Goal: Communication & Community: Answer question/provide support

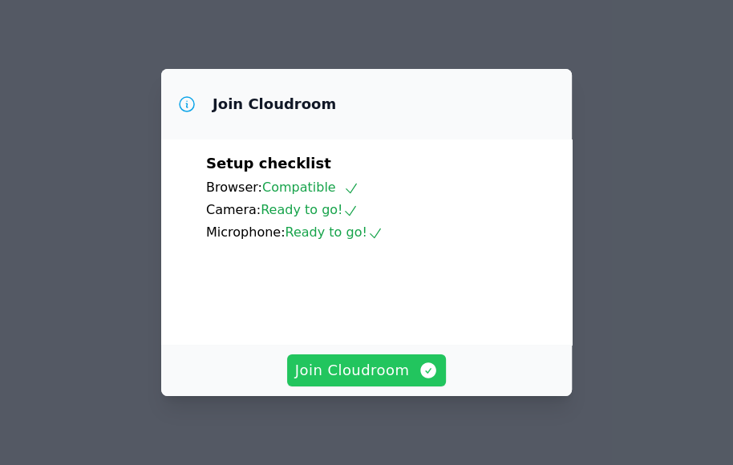
click at [356, 369] on span "Join Cloudroom" at bounding box center [367, 370] width 144 height 22
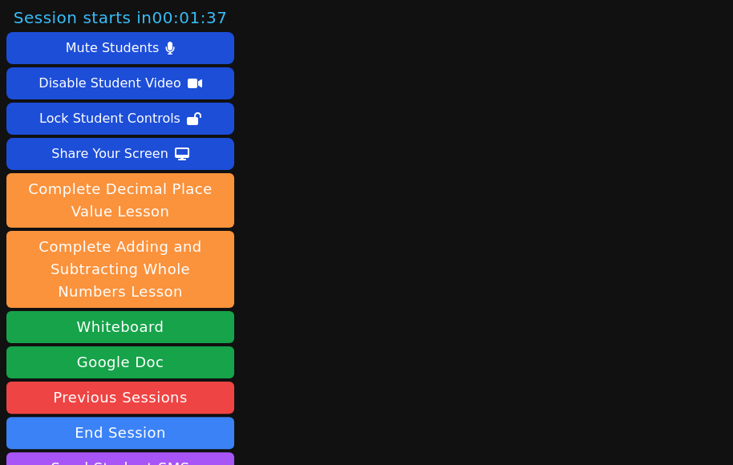
scroll to position [192, 0]
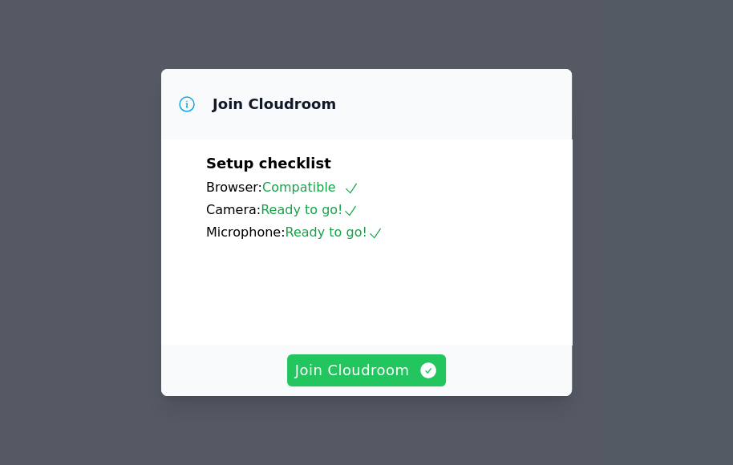
click at [383, 369] on span "Join Cloudroom" at bounding box center [367, 370] width 144 height 22
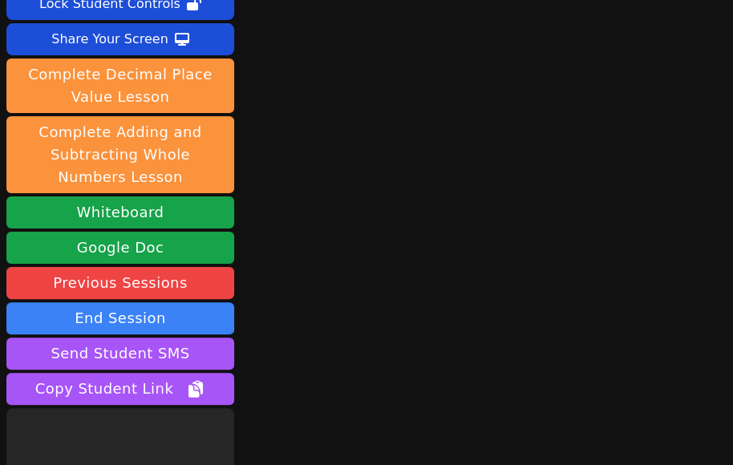
scroll to position [192, 0]
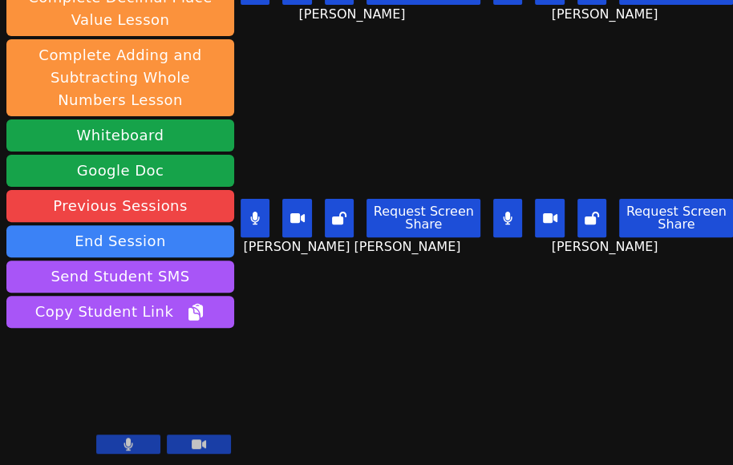
drag, startPoint x: 113, startPoint y: 455, endPoint x: 117, endPoint y: 444, distance: 11.2
click at [113, 453] on div at bounding box center [163, 446] width 135 height 22
click at [121, 443] on button at bounding box center [128, 444] width 64 height 19
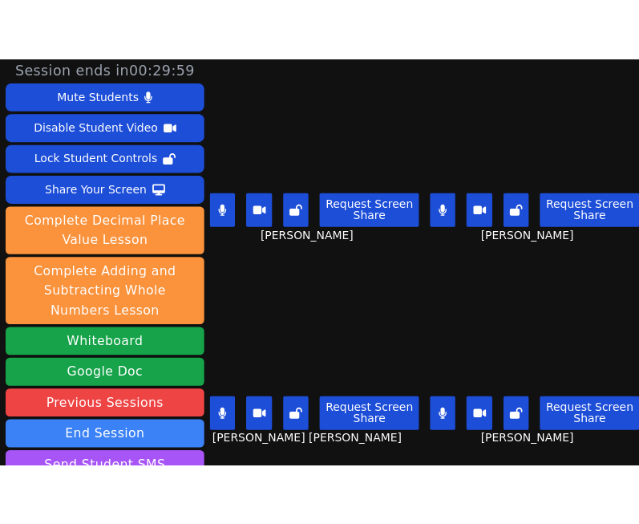
scroll to position [0, 0]
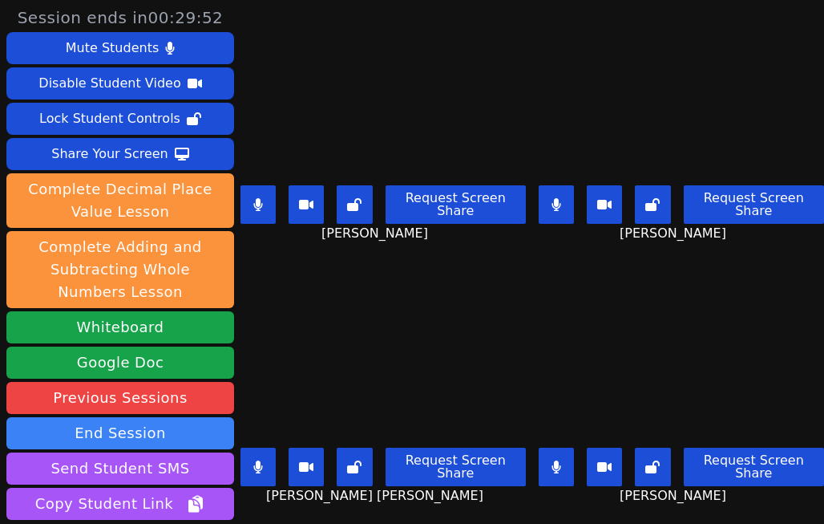
drag, startPoint x: 601, startPoint y: 3, endPoint x: 351, endPoint y: 496, distance: 552.3
click at [351, 464] on div "ESTEVAN JR ADAME CASILLAS Request Screen Share ESTEVAN JR ADAME CASILLAS" at bounding box center [383, 393] width 285 height 262
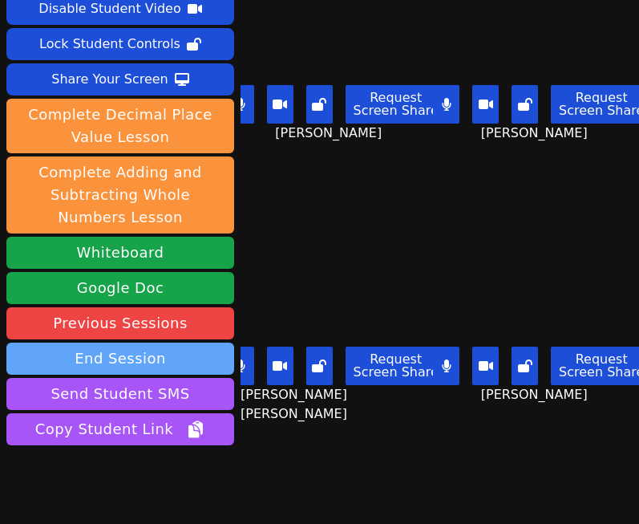
scroll to position [134, 0]
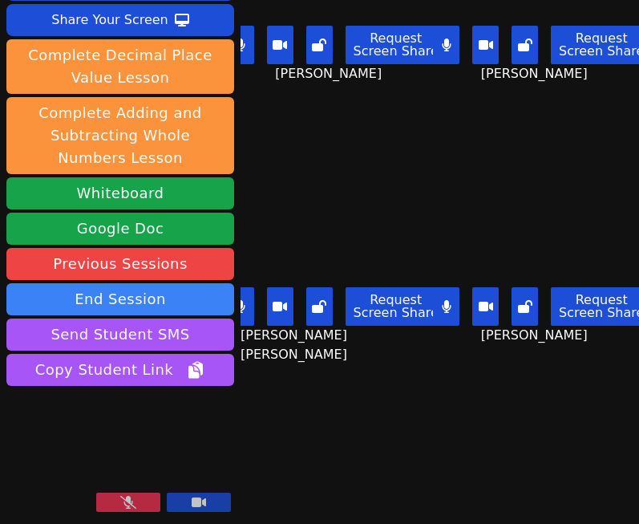
click at [130, 464] on button at bounding box center [128, 501] width 64 height 19
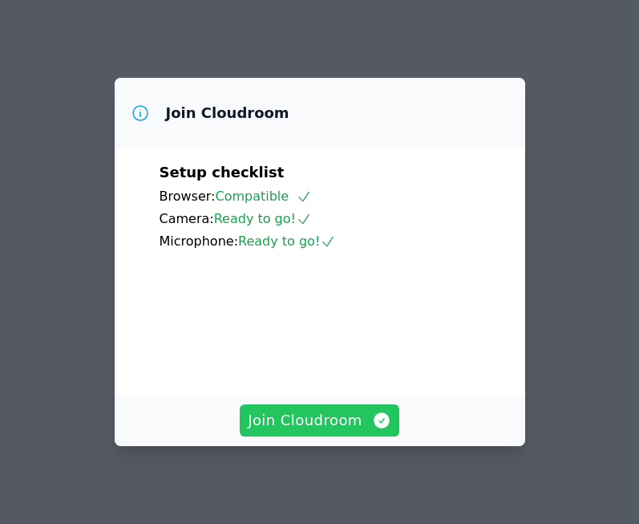
click at [350, 425] on span "Join Cloudroom" at bounding box center [320, 420] width 144 height 22
click at [337, 413] on span "Join Cloudroom" at bounding box center [320, 420] width 144 height 22
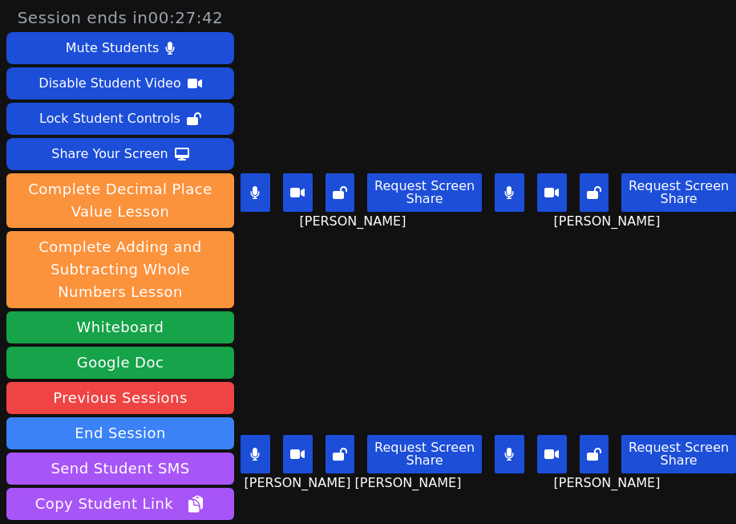
click at [518, 495] on div "Aaliyah Trevino Request Screen Share Aaliyah Trevino" at bounding box center [615, 393] width 241 height 262
click at [428, 483] on div "ESTEVAN JR ADAME CASILLAS Request Screen Share ESTEVAN JR ADAME CASILLAS" at bounding box center [361, 393] width 241 height 262
click at [496, 440] on button at bounding box center [510, 454] width 30 height 38
click at [261, 435] on button at bounding box center [256, 454] width 30 height 38
click at [496, 184] on button at bounding box center [510, 192] width 30 height 38
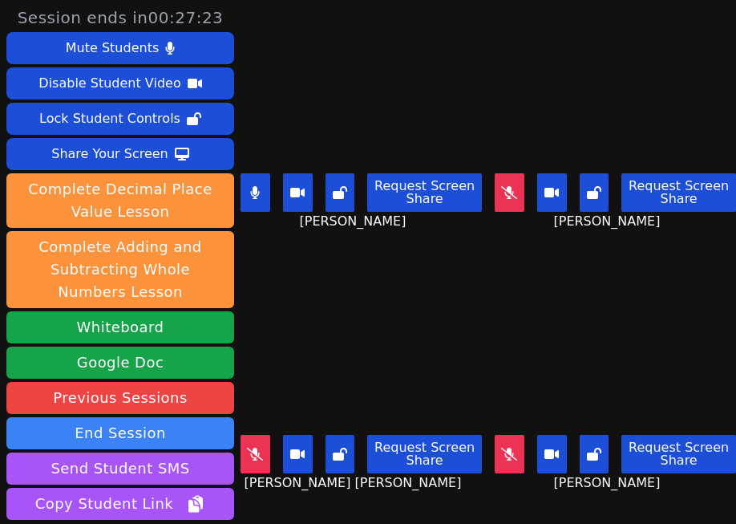
click at [431, 262] on div "ESTEVAN JR ADAME CASILLAS Request Screen Share ESTEVAN JR ADAME CASILLAS" at bounding box center [361, 393] width 241 height 262
click at [266, 188] on button at bounding box center [256, 192] width 30 height 38
click at [495, 476] on div "Aaliyah Trevino Request Screen Share Aaliyah Trevino" at bounding box center [615, 393] width 241 height 262
click at [500, 173] on button at bounding box center [510, 192] width 30 height 38
click at [496, 184] on button at bounding box center [510, 192] width 30 height 38
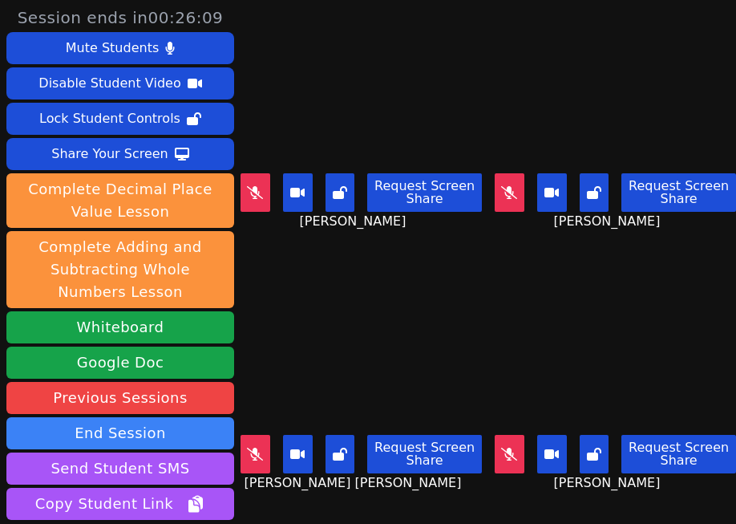
click at [406, 241] on div "KAMILAH SANTOS Request Screen Share KAMILAH SANTOS" at bounding box center [361, 131] width 241 height 262
click at [245, 180] on button at bounding box center [256, 192] width 30 height 38
click at [261, 181] on button at bounding box center [256, 192] width 30 height 38
click at [528, 500] on div "Aaliyah Trevino Request Screen Share Aaliyah Trevino" at bounding box center [615, 393] width 241 height 262
drag, startPoint x: 481, startPoint y: 479, endPoint x: 426, endPoint y: 494, distance: 57.4
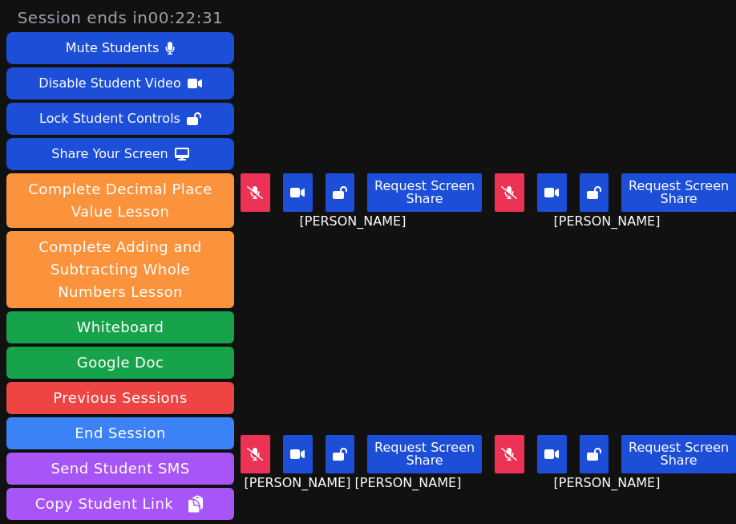
click at [511, 485] on div "Aaliyah Trevino Request Screen Share Aaliyah Trevino" at bounding box center [615, 393] width 241 height 262
click at [253, 186] on icon at bounding box center [255, 192] width 16 height 13
click at [253, 186] on icon at bounding box center [255, 192] width 10 height 13
click at [258, 447] on button at bounding box center [256, 454] width 30 height 38
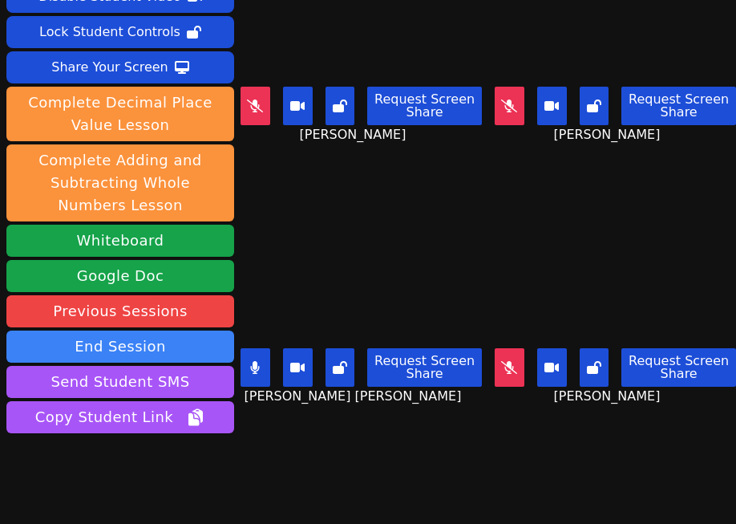
scroll to position [134, 0]
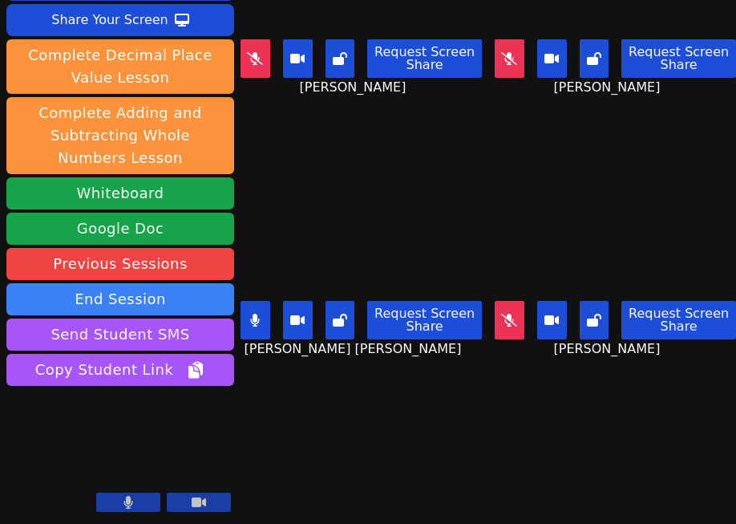
click at [257, 314] on icon at bounding box center [255, 320] width 10 height 13
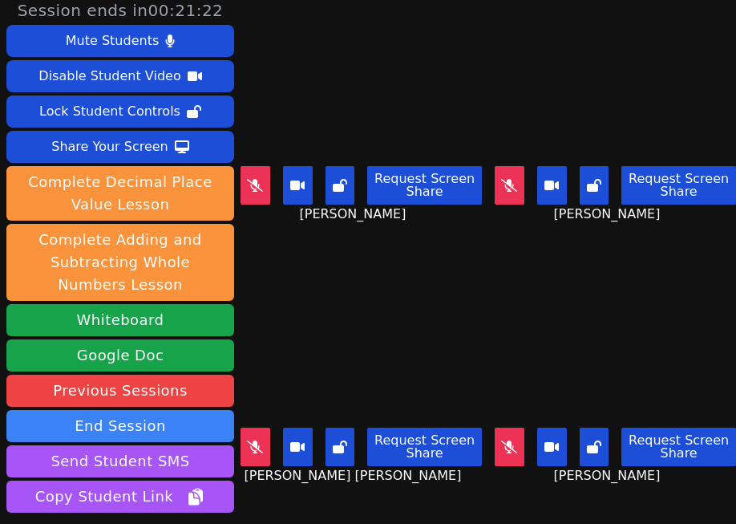
scroll to position [0, 0]
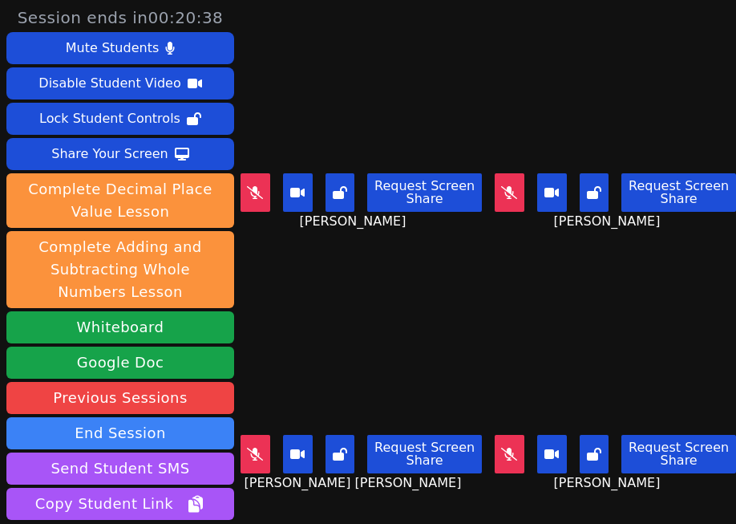
click at [501, 187] on icon at bounding box center [509, 192] width 16 height 13
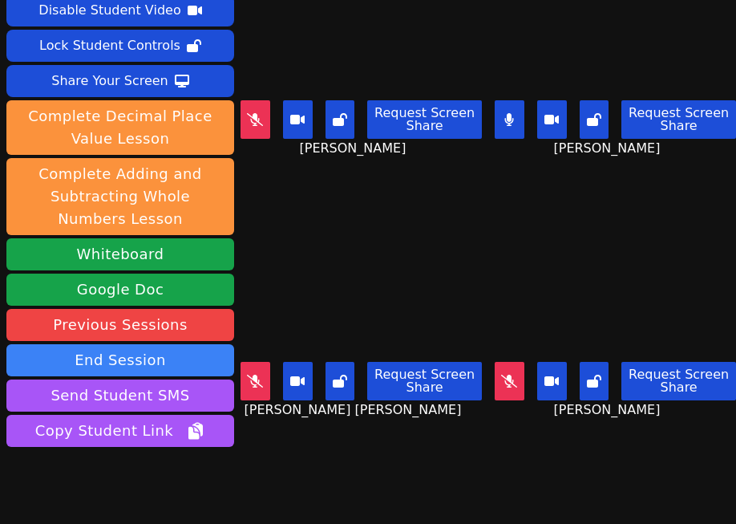
scroll to position [134, 0]
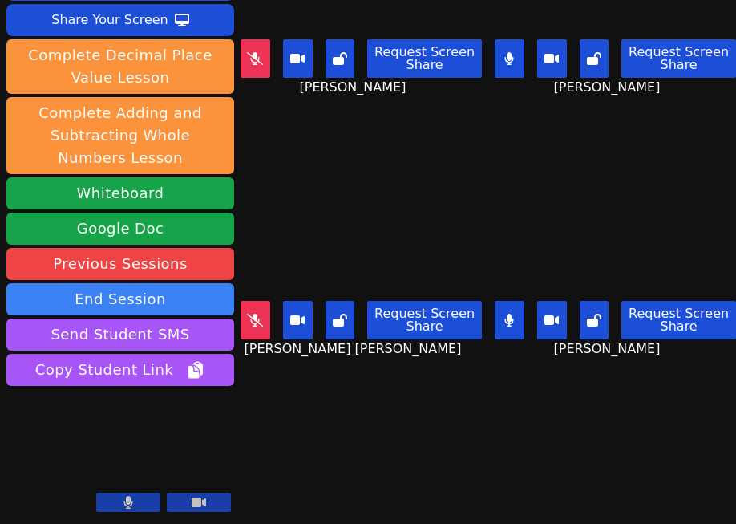
click at [464, 411] on div "Session ends in 00:19:59 Mute Students Disable Student Video Lock Student Contr…" at bounding box center [368, 262] width 736 height 524
click at [535, 425] on div "Session ends in 00:19:54 Mute Students Disable Student Video Lock Student Contr…" at bounding box center [368, 262] width 736 height 524
click at [442, 423] on div "Session ends in 00:19:51 Mute Students Disable Student Video Lock Student Contr…" at bounding box center [368, 262] width 736 height 524
click at [440, 407] on div "Session ends in 00:19:48 Mute Students Disable Student Video Lock Student Contr…" at bounding box center [368, 262] width 736 height 524
click at [530, 423] on div "Session ends in 00:19:46 Mute Students Disable Student Video Lock Student Contr…" at bounding box center [368, 262] width 736 height 524
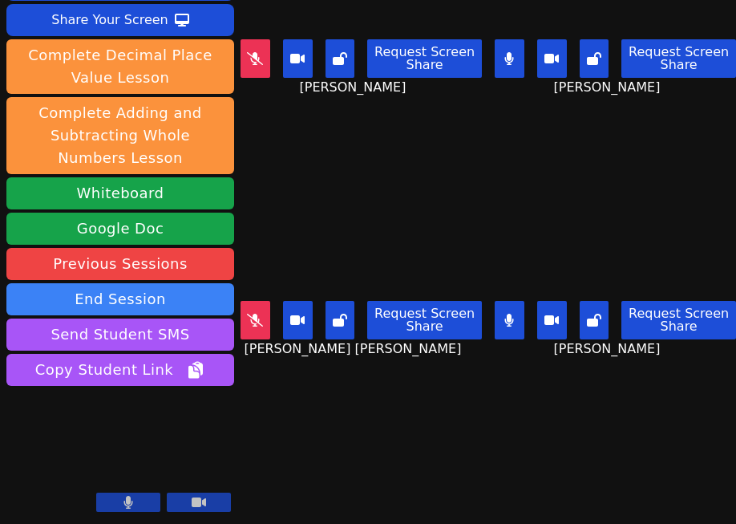
click at [389, 513] on div "Session ends in 00:19:38 Mute Students Disable Student Video Lock Student Contr…" at bounding box center [368, 262] width 736 height 524
click at [445, 392] on div "Session ends in 00:19:14 Mute Students Disable Student Video Lock Student Contr…" at bounding box center [368, 262] width 736 height 524
click at [463, 467] on div "Session ends in 00:18:03 Mute Students Disable Student Video Lock Student Contr…" at bounding box center [368, 262] width 736 height 524
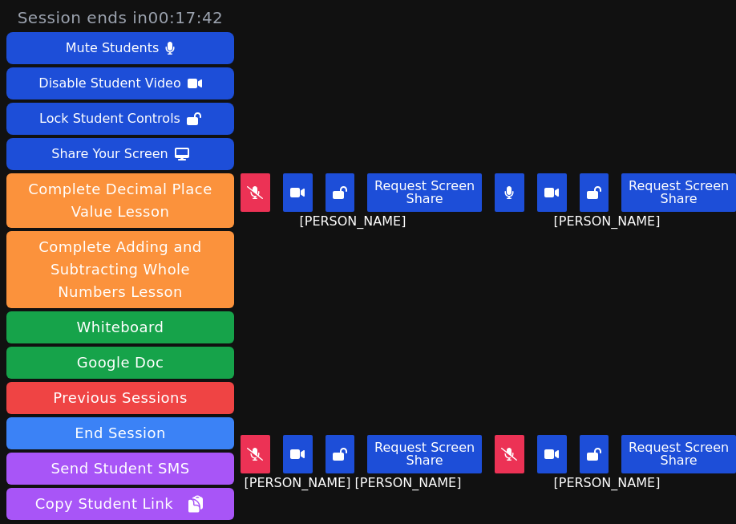
click at [495, 262] on div "Aaliyah Trevino Request Screen Share Aaliyah Trevino" at bounding box center [615, 393] width 241 height 262
click at [505, 186] on icon at bounding box center [509, 192] width 9 height 13
click at [520, 484] on div "Aaliyah Trevino Request Screen Share Aaliyah Trevino" at bounding box center [615, 393] width 241 height 262
click at [528, 491] on div "Aaliyah Trevino Request Screen Share Aaliyah Trevino" at bounding box center [615, 393] width 241 height 262
click at [522, 488] on div "Aaliyah Trevino Request Screen Share Aaliyah Trevino" at bounding box center [615, 393] width 241 height 262
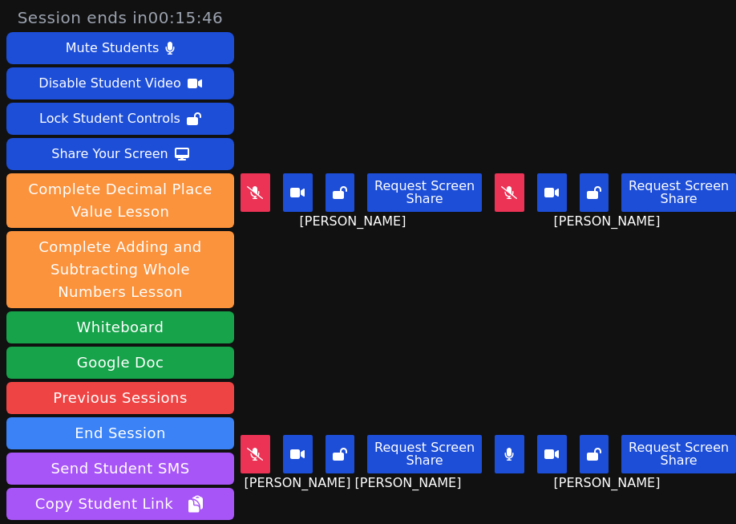
click at [431, 473] on span "ESTEVAN JR ADAME CASILLAS" at bounding box center [355, 482] width 221 height 19
click at [520, 476] on div "Aaliyah Trevino Request Screen Share Aaliyah Trevino" at bounding box center [615, 393] width 241 height 262
click at [530, 502] on div "Aaliyah Trevino Request Screen Share Aaliyah Trevino" at bounding box center [615, 393] width 241 height 262
click at [461, 497] on div "ESTEVAN JR ADAME CASILLAS Request Screen Share ESTEVAN JR ADAME CASILLAS" at bounding box center [361, 393] width 241 height 262
click at [536, 482] on div "Aaliyah Trevino Request Screen Share Aaliyah Trevino" at bounding box center [615, 393] width 241 height 262
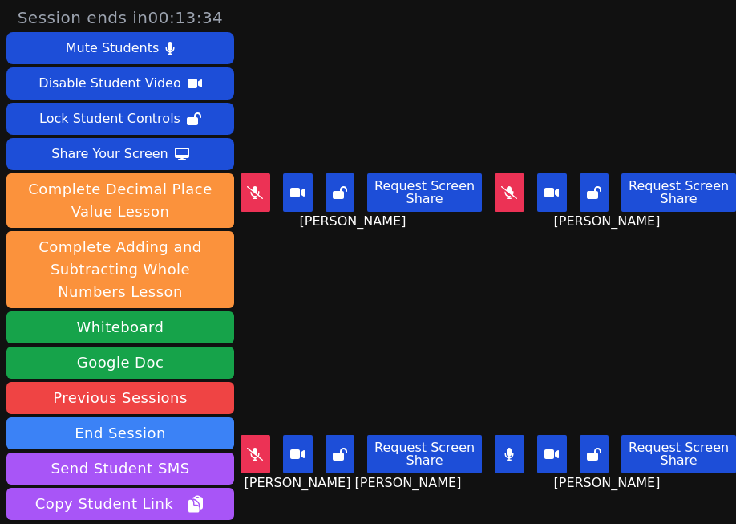
click at [472, 485] on main "KAMILAH SANTOS Request Screen Share KAMILAH SANTOS Brandon Malvaez Request Scre…" at bounding box center [489, 262] width 496 height 524
click at [500, 482] on div "Aaliyah Trevino Request Screen Share Aaliyah Trevino" at bounding box center [615, 393] width 241 height 262
click at [523, 486] on div "Aaliyah Trevino Request Screen Share Aaliyah Trevino" at bounding box center [615, 393] width 241 height 262
click at [504, 447] on icon at bounding box center [509, 453] width 10 height 13
click at [260, 186] on icon at bounding box center [255, 192] width 16 height 13
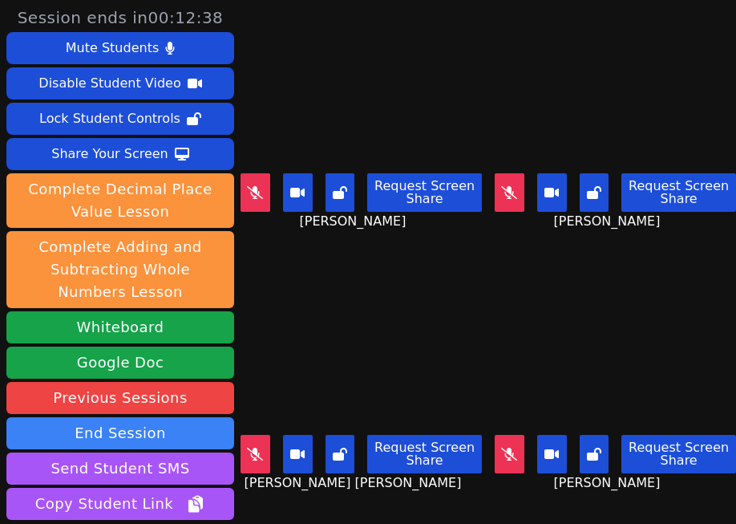
click at [261, 192] on button at bounding box center [256, 192] width 30 height 38
click at [260, 174] on button at bounding box center [256, 192] width 30 height 38
click at [508, 499] on div "Aaliyah Trevino Request Screen Share Aaliyah Trevino" at bounding box center [615, 393] width 241 height 262
click at [255, 211] on div "Request Screen Share KAMILAH SANTOS" at bounding box center [361, 199] width 241 height 64
click at [254, 187] on icon at bounding box center [255, 192] width 9 height 13
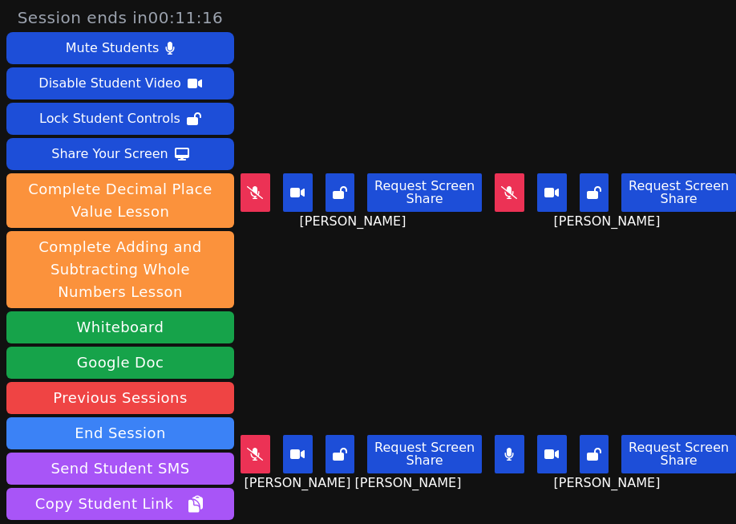
click at [496, 442] on button at bounding box center [510, 454] width 30 height 38
click at [254, 447] on icon at bounding box center [255, 453] width 16 height 13
drag, startPoint x: 457, startPoint y: 480, endPoint x: 473, endPoint y: 475, distance: 16.7
click at [457, 480] on div "ESTEVAN JR ADAME CASILLAS Request Screen Share ESTEVAN JR ADAME CASILLAS" at bounding box center [361, 393] width 241 height 262
click at [504, 447] on icon at bounding box center [509, 453] width 10 height 13
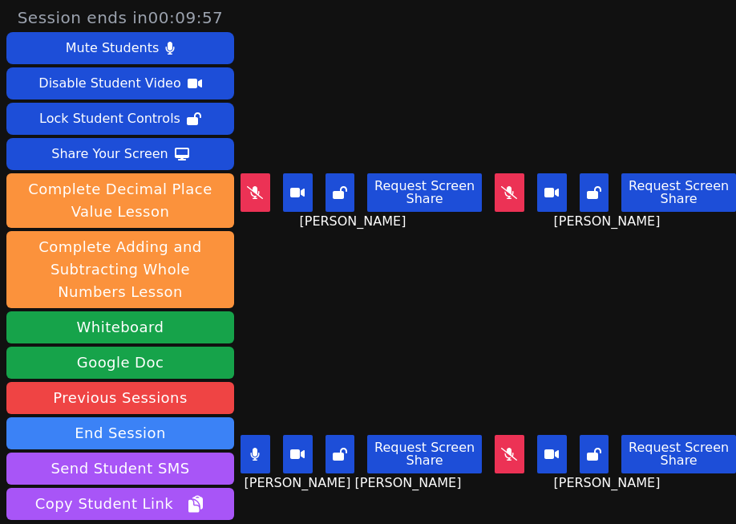
click at [450, 472] on div "Request Screen Share ESTEVAN JR ADAME CASILLAS" at bounding box center [361, 460] width 241 height 64
click at [251, 447] on icon at bounding box center [255, 453] width 10 height 13
click at [501, 447] on icon at bounding box center [509, 453] width 16 height 13
click at [500, 496] on div "Aaliyah Trevino Request Screen Share Aaliyah Trevino" at bounding box center [615, 393] width 241 height 262
click at [495, 487] on div "Aaliyah Trevino Request Screen Share Aaliyah Trevino" at bounding box center [615, 393] width 241 height 262
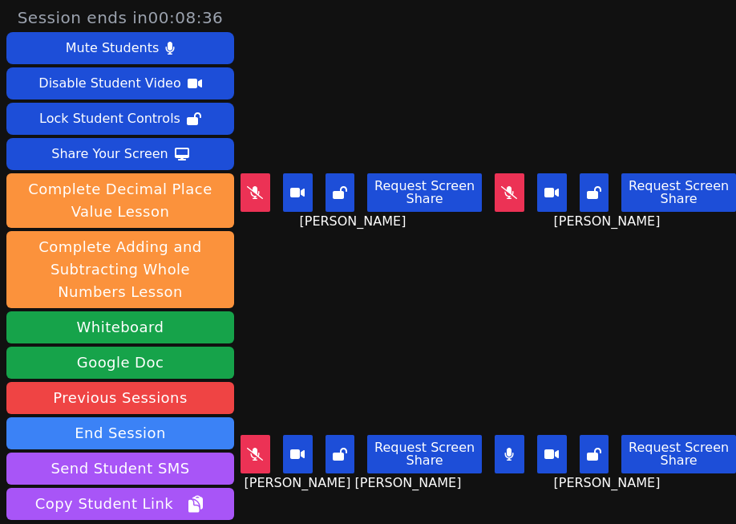
click at [495, 444] on button at bounding box center [510, 454] width 30 height 38
click at [495, 240] on div "Brandon Malvaez Request Screen Share Brandon Malvaez" at bounding box center [615, 131] width 241 height 262
drag, startPoint x: 480, startPoint y: 236, endPoint x: 486, endPoint y: 218, distance: 18.5
click at [495, 236] on div "Brandon Malvaez Request Screen Share Brandon Malvaez" at bounding box center [615, 131] width 241 height 262
click at [501, 186] on icon at bounding box center [509, 192] width 16 height 13
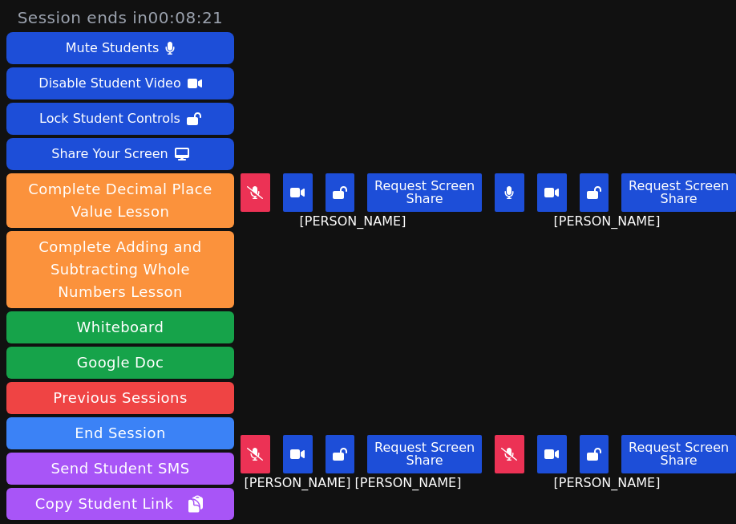
click at [502, 242] on div "Brandon Malvaez Request Screen Share Brandon Malvaez" at bounding box center [615, 131] width 241 height 262
click at [472, 245] on main "KAMILAH SANTOS Request Screen Share KAMILAH SANTOS Brandon Malvaez Request Scre…" at bounding box center [489, 262] width 496 height 524
click at [496, 180] on button at bounding box center [510, 192] width 30 height 38
click at [501, 245] on div "Brandon Malvaez Request Screen Share Brandon Malvaez" at bounding box center [615, 131] width 241 height 262
click at [257, 186] on icon at bounding box center [255, 192] width 16 height 13
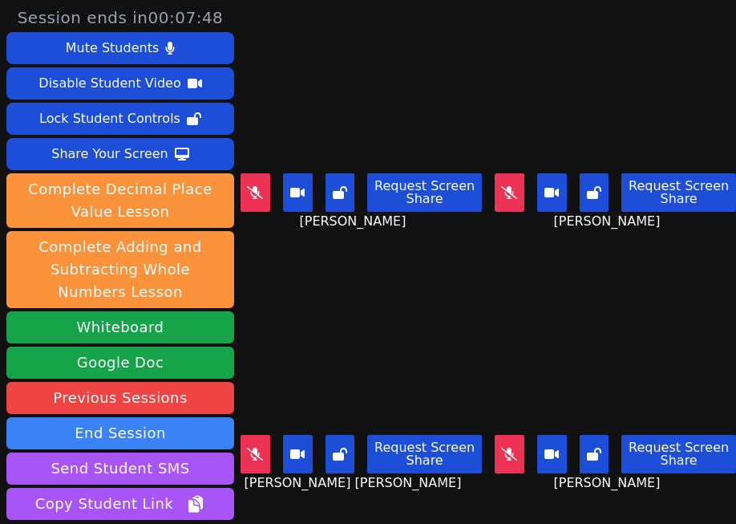
click at [260, 173] on button at bounding box center [256, 192] width 30 height 38
click at [255, 186] on icon at bounding box center [255, 192] width 16 height 13
click at [245, 175] on button at bounding box center [256, 192] width 30 height 38
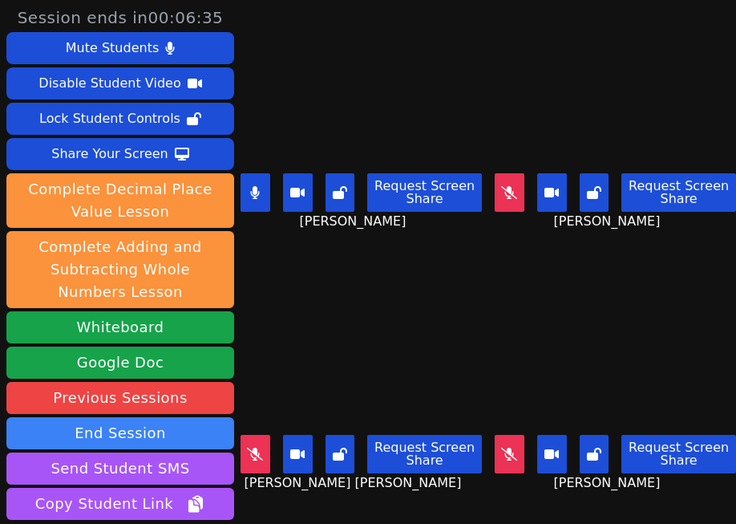
click at [495, 262] on div "Aaliyah Trevino Request Screen Share Aaliyah Trevino" at bounding box center [615, 393] width 241 height 262
click at [253, 167] on div "Request Screen Share KAMILAH SANTOS" at bounding box center [361, 199] width 241 height 64
click at [264, 184] on button at bounding box center [256, 192] width 30 height 38
click at [250, 173] on button at bounding box center [256, 192] width 30 height 38
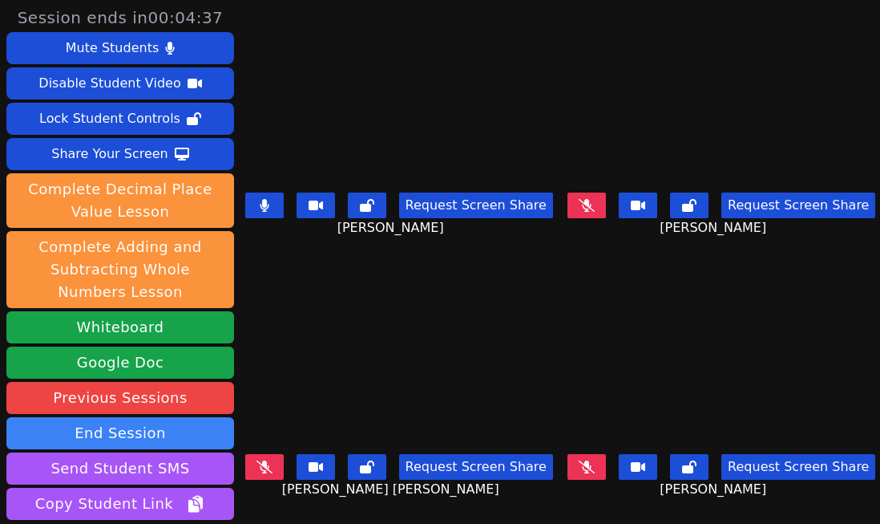
click at [265, 199] on icon at bounding box center [265, 205] width 10 height 13
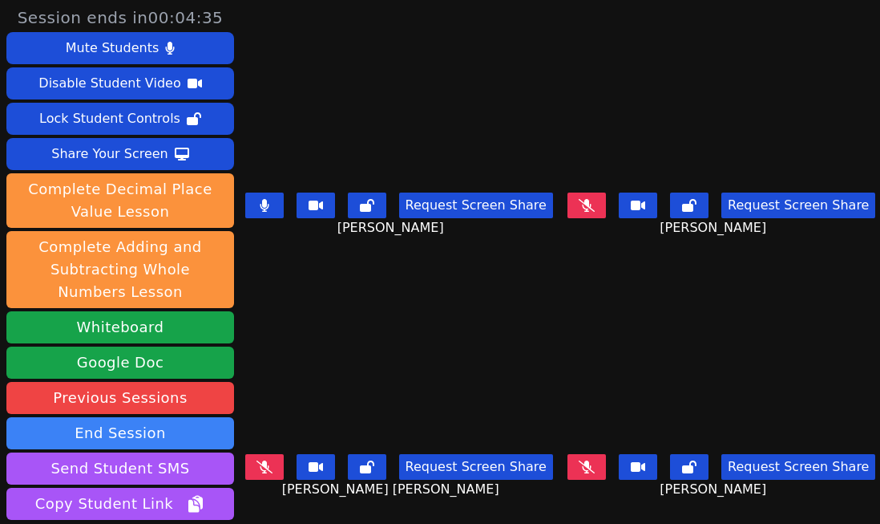
click at [252, 192] on button at bounding box center [264, 205] width 38 height 26
click at [531, 470] on div "Request Screen Share ESTEVAN JR ADAME CASILLAS" at bounding box center [399, 479] width 310 height 64
click at [579, 460] on icon at bounding box center [587, 466] width 16 height 13
click at [518, 242] on div "KAMILAH SANTOS Request Screen Share KAMILAH SANTOS" at bounding box center [399, 131] width 310 height 262
click at [585, 454] on button at bounding box center [587, 467] width 38 height 26
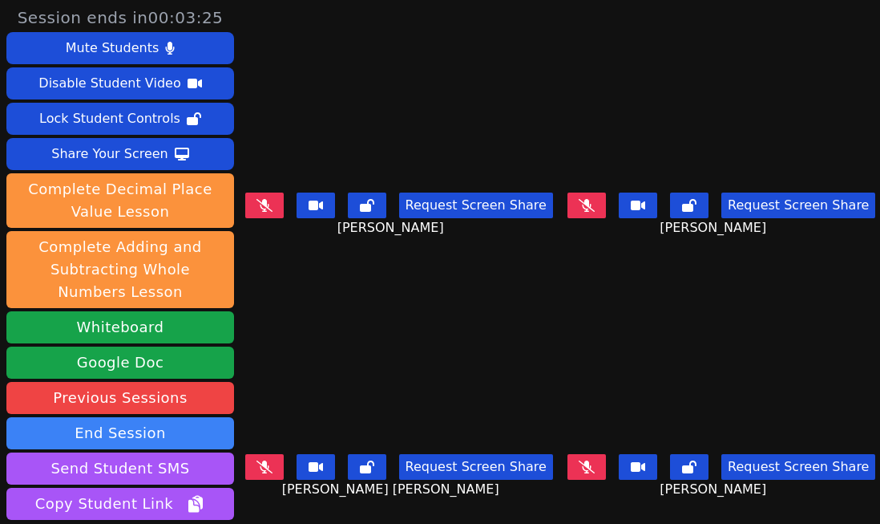
click at [274, 454] on button at bounding box center [264, 467] width 38 height 26
click at [260, 460] on icon at bounding box center [265, 466] width 10 height 13
click at [509, 238] on div "Request Screen Share KAMILAH SANTOS" at bounding box center [399, 218] width 310 height 64
click at [579, 199] on icon at bounding box center [587, 205] width 16 height 13
click at [511, 499] on div "ESTEVAN JR ADAME CASILLAS Request Screen Share ESTEVAN JR ADAME CASILLAS" at bounding box center [399, 393] width 310 height 262
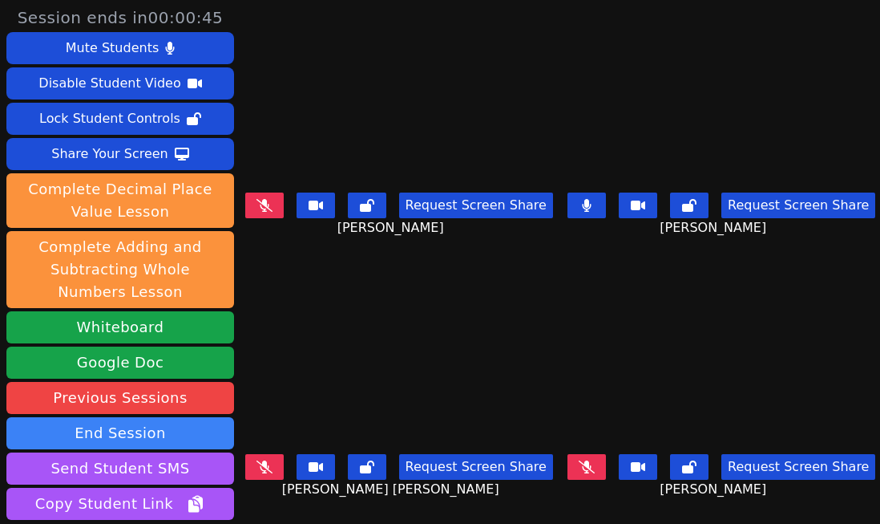
click at [531, 492] on div "Request Screen Share ESTEVAN JR ADAME CASILLAS" at bounding box center [399, 479] width 310 height 64
click at [533, 485] on div "Request Screen Share ESTEVAN JR ADAME CASILLAS" at bounding box center [399, 479] width 310 height 64
click at [524, 497] on div "ESTEVAN JR ADAME CASILLAS Request Screen Share ESTEVAN JR ADAME CASILLAS" at bounding box center [399, 393] width 310 height 262
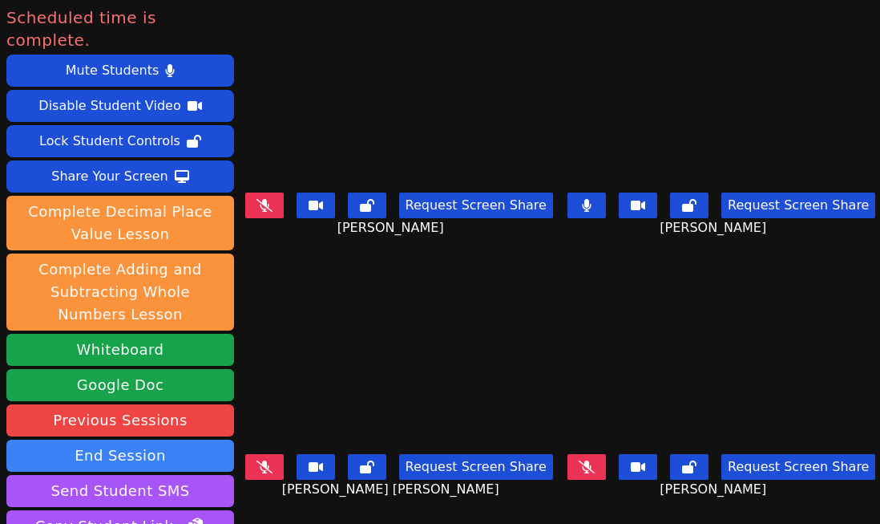
click at [444, 498] on div "ESTEVAN JR ADAME CASILLAS Request Screen Share ESTEVAN JR ADAME CASILLAS" at bounding box center [399, 393] width 310 height 262
click at [581, 196] on button at bounding box center [587, 205] width 38 height 26
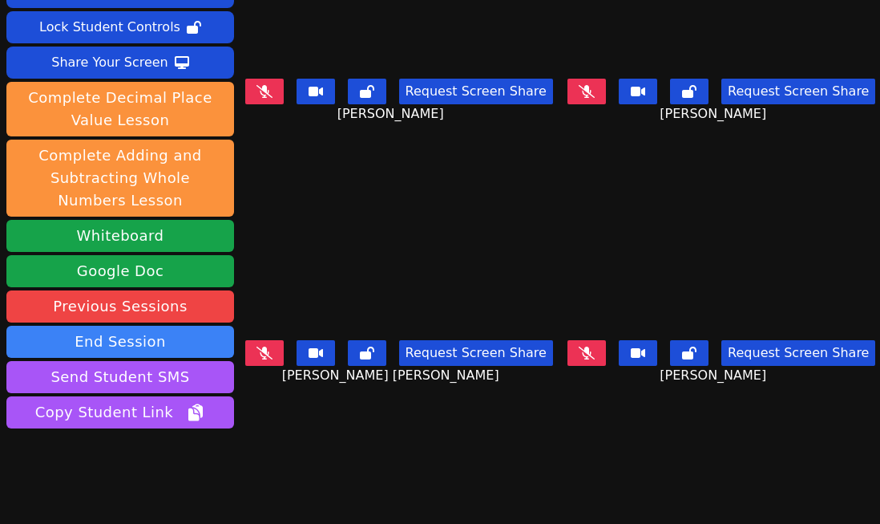
scroll to position [134, 0]
